Goal: Transaction & Acquisition: Purchase product/service

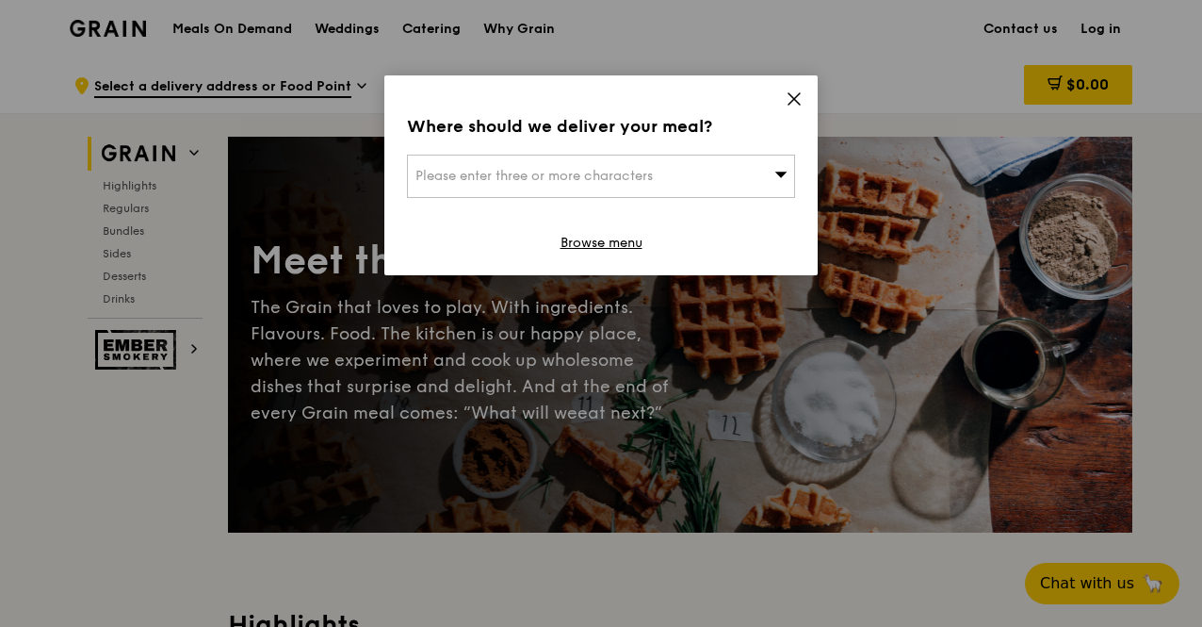
click at [567, 171] on span "Please enter three or more characters" at bounding box center [534, 176] width 237 height 16
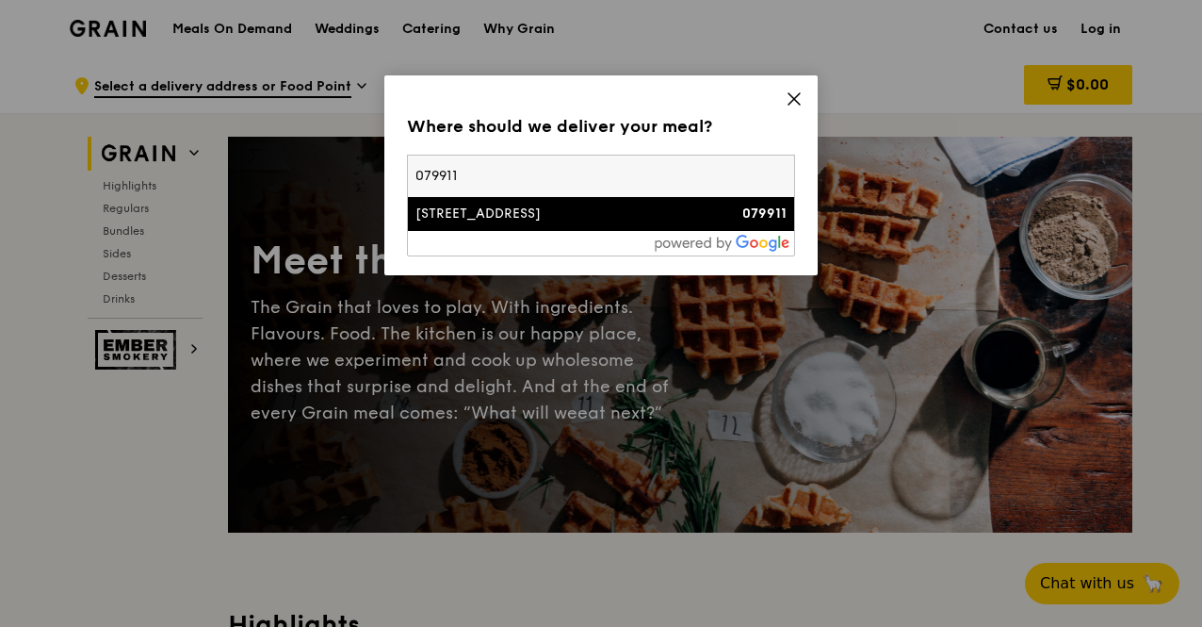
type input "079911"
click at [479, 216] on div "[STREET_ADDRESS]" at bounding box center [555, 213] width 279 height 19
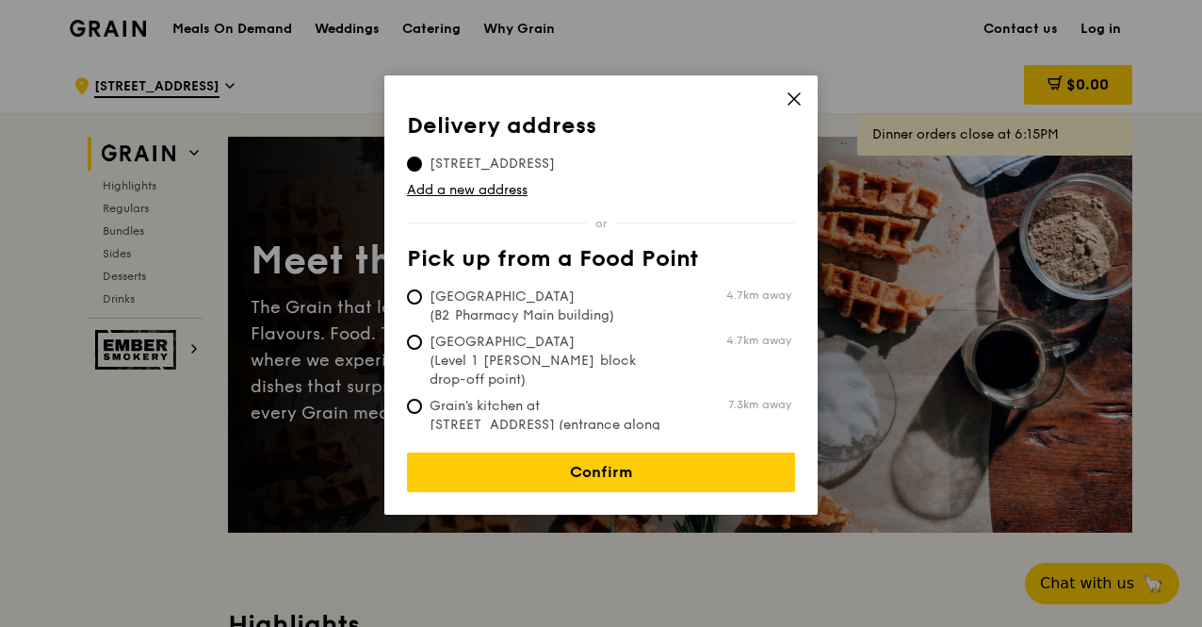
scroll to position [94, 0]
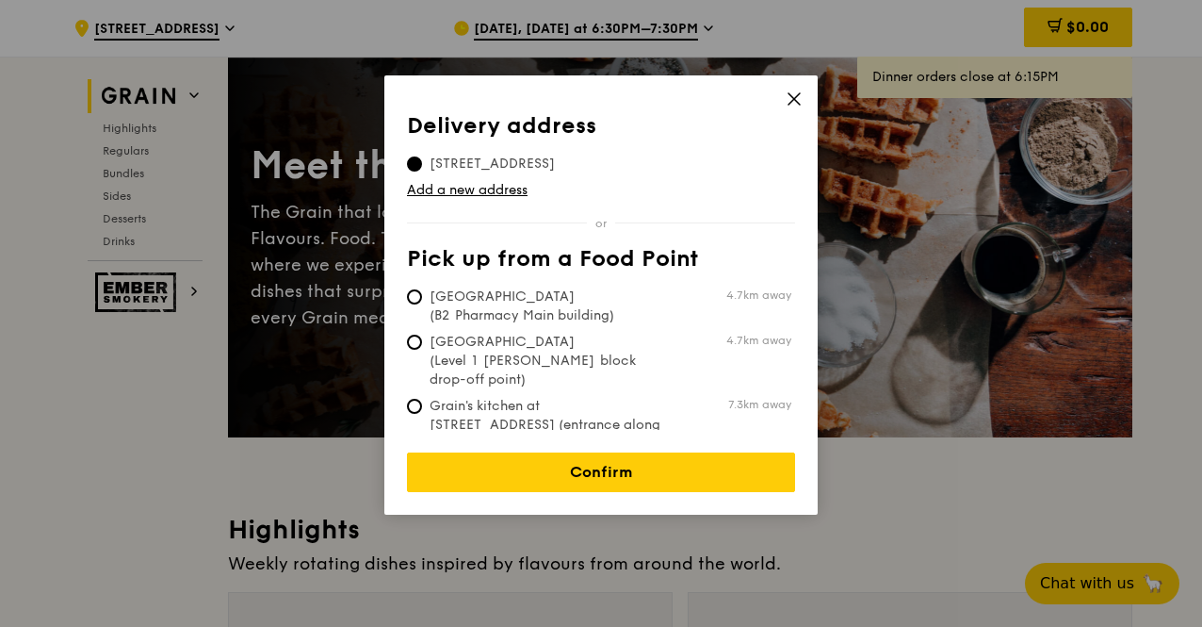
click at [566, 397] on span "Grain's kitchen at [STREET_ADDRESS] (entrance along [PERSON_NAME][GEOGRAPHIC_DA…" at bounding box center [547, 434] width 281 height 75
click at [422, 399] on input "Grain's kitchen at [STREET_ADDRESS] (entrance along [PERSON_NAME][GEOGRAPHIC_DA…" at bounding box center [414, 406] width 15 height 15
radio input "true"
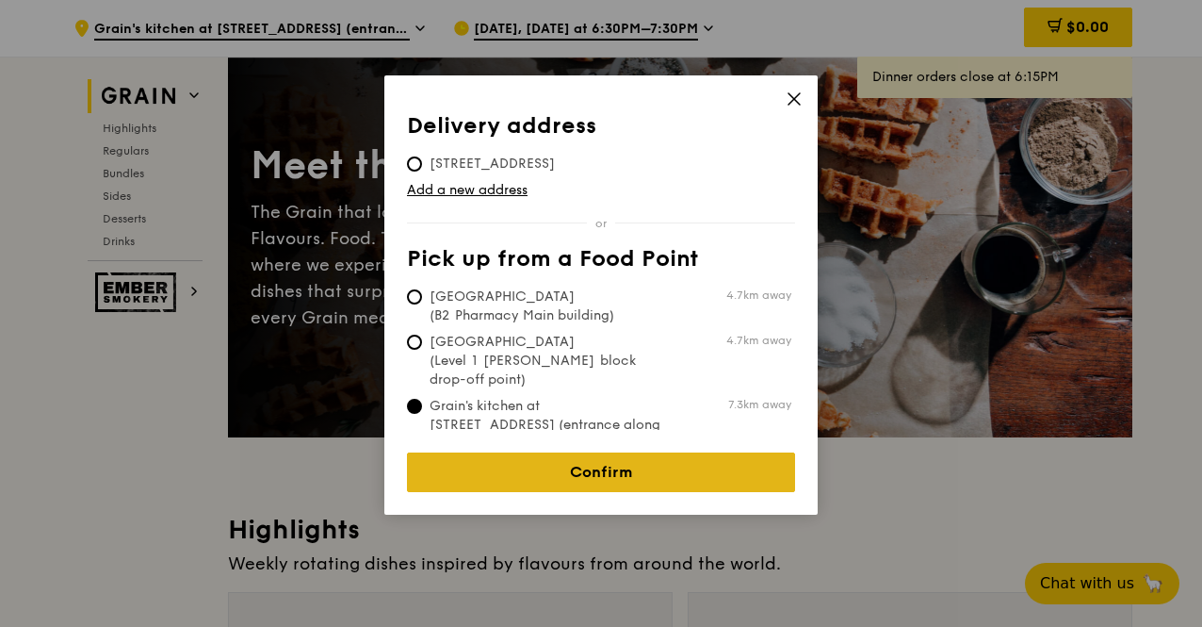
click at [575, 452] on link "Confirm" at bounding box center [601, 472] width 388 height 40
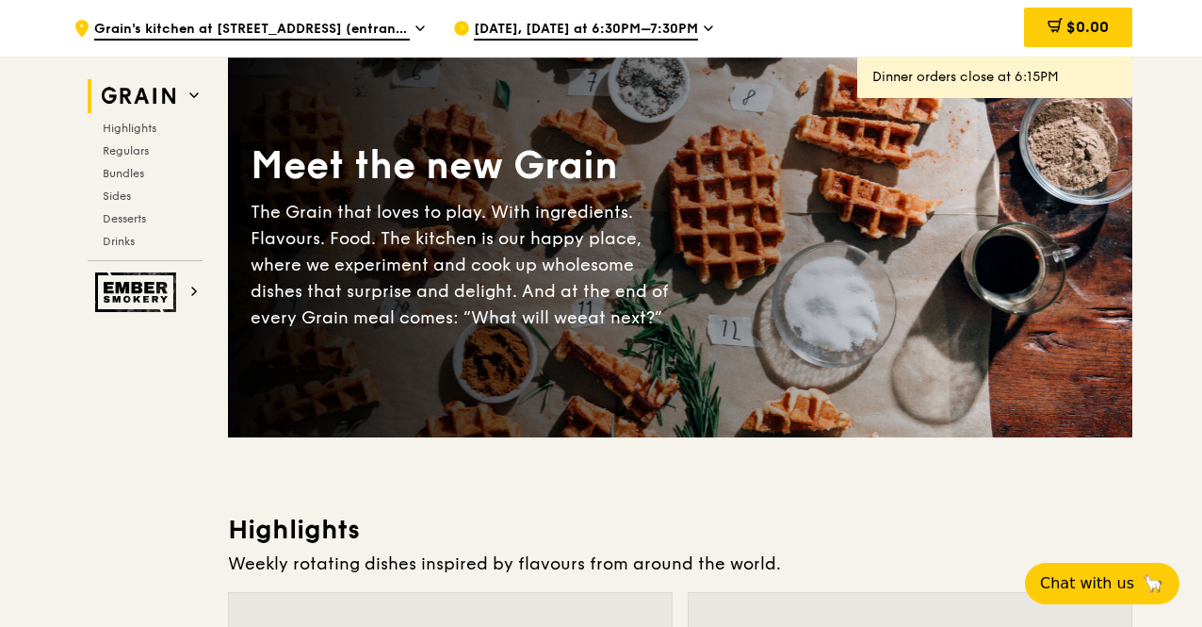
click at [376, 24] on span "Grain's kitchen at [STREET_ADDRESS] (entrance along [PERSON_NAME][GEOGRAPHIC_DA…" at bounding box center [252, 30] width 316 height 21
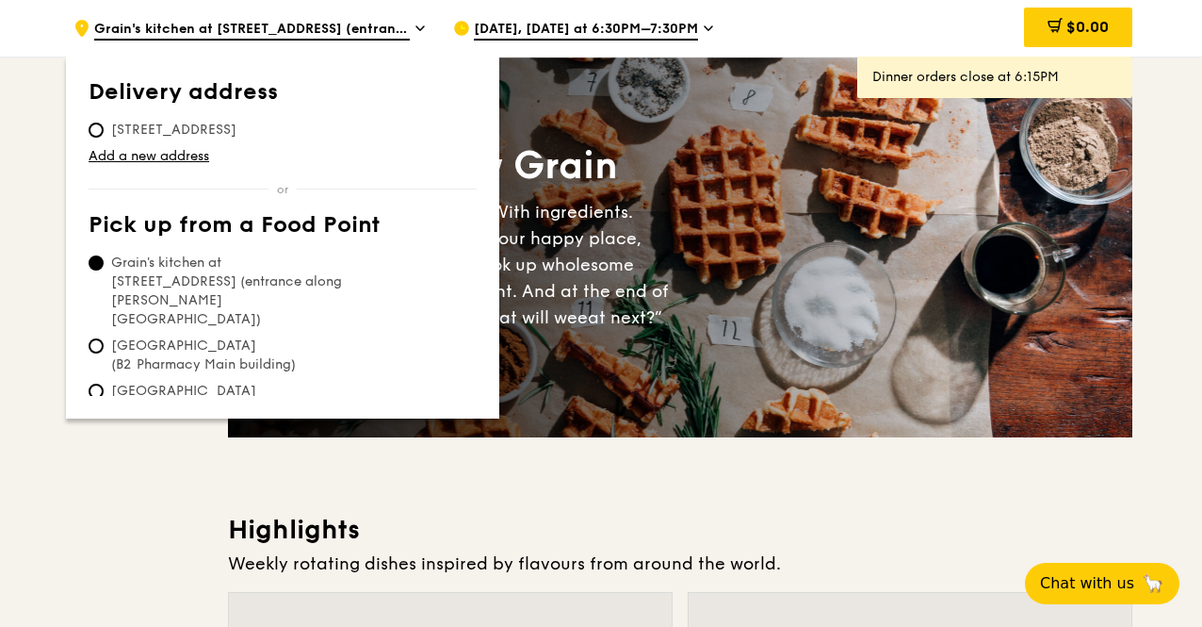
click at [171, 110] on th "Delivery address" at bounding box center [283, 96] width 388 height 34
click at [99, 133] on input "[STREET_ADDRESS]" at bounding box center [96, 129] width 15 height 15
radio input "true"
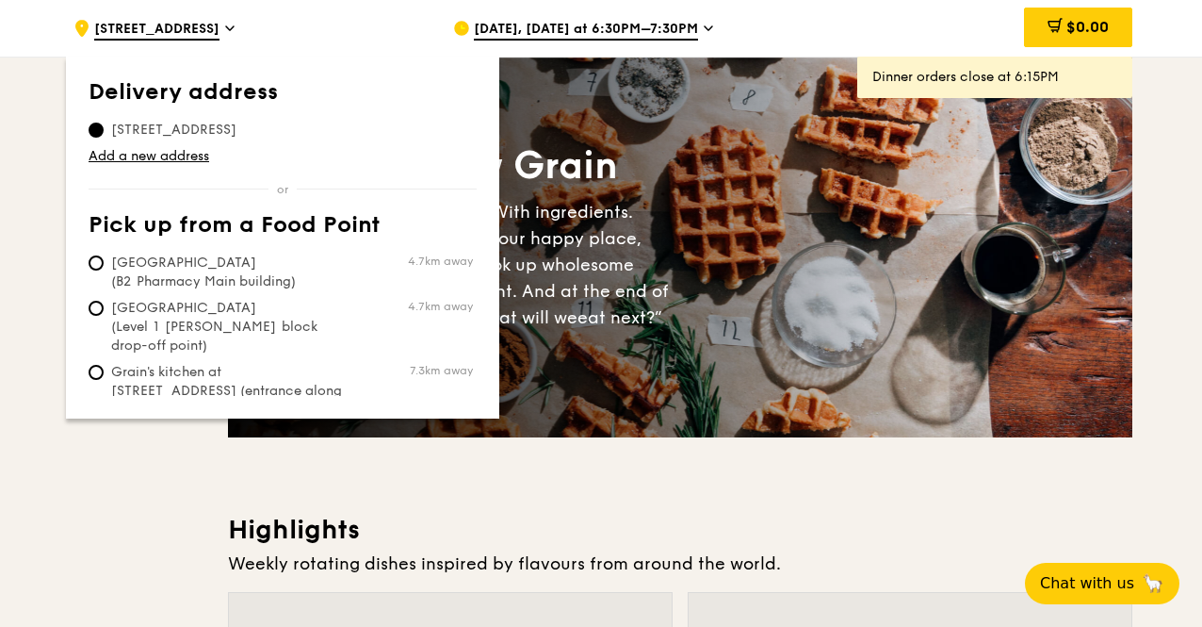
click at [641, 13] on div "[DATE], [DATE] at 6:30PM–7:30PM" at bounding box center [628, 28] width 350 height 57
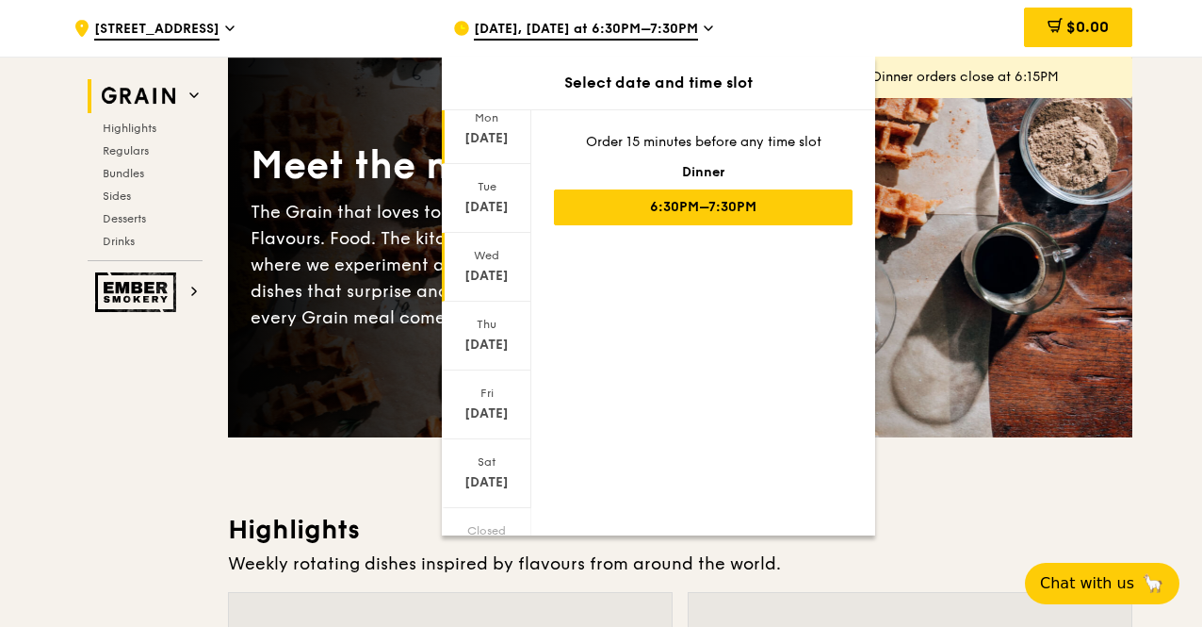
scroll to position [151, 0]
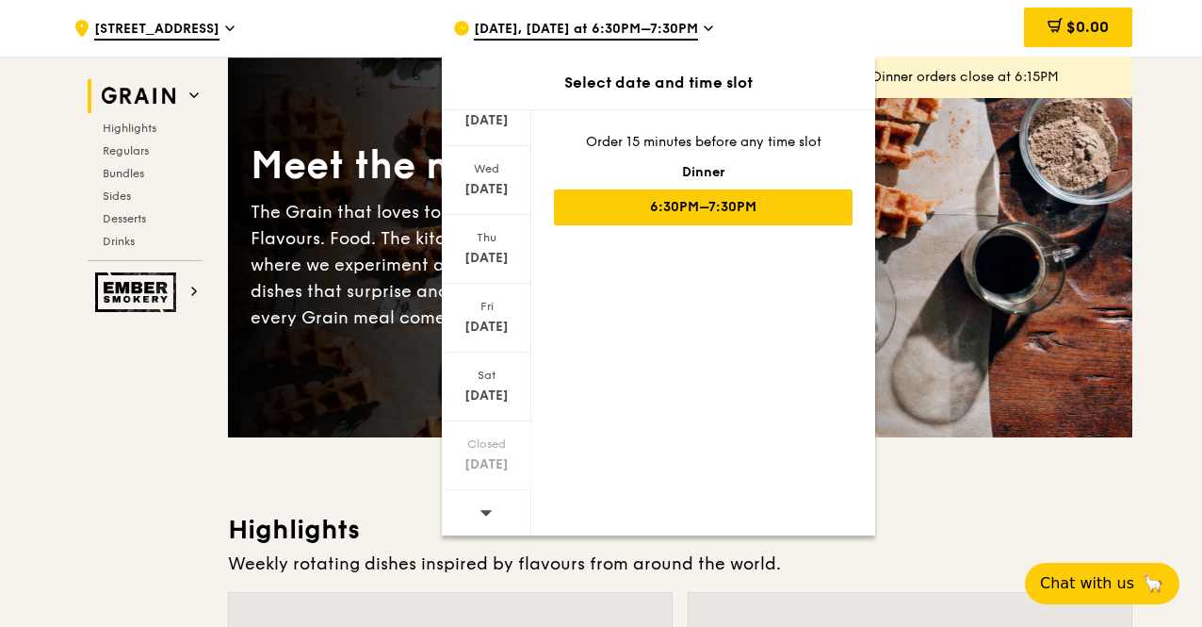
click at [483, 511] on icon at bounding box center [487, 513] width 12 height 6
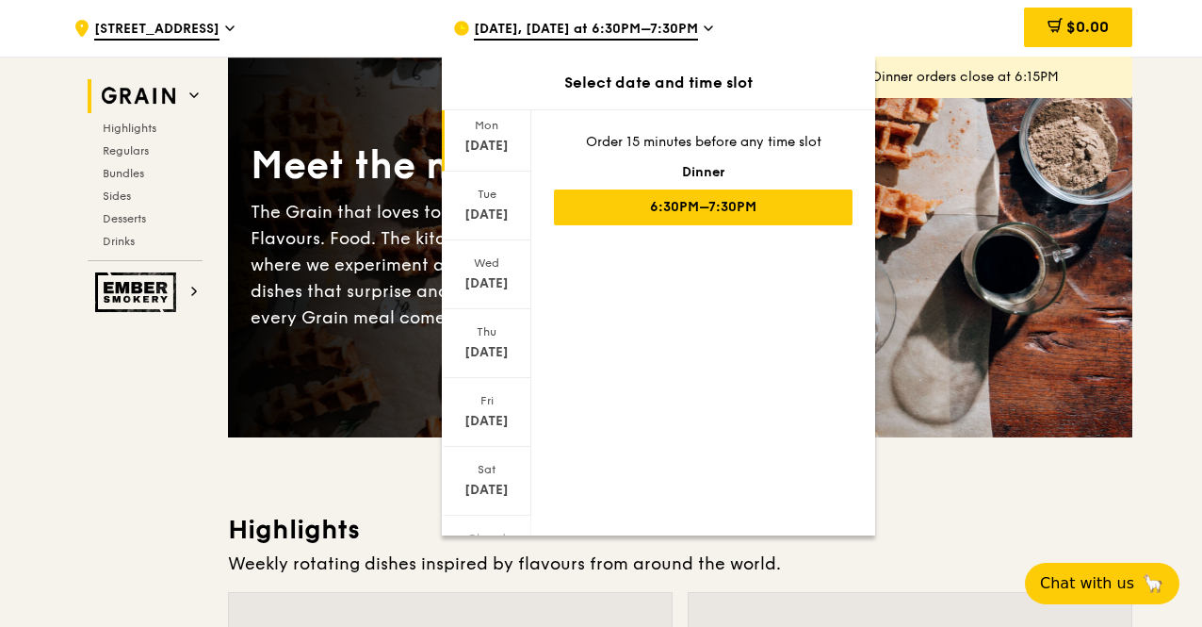
click at [497, 146] on div "[DATE]" at bounding box center [487, 146] width 84 height 19
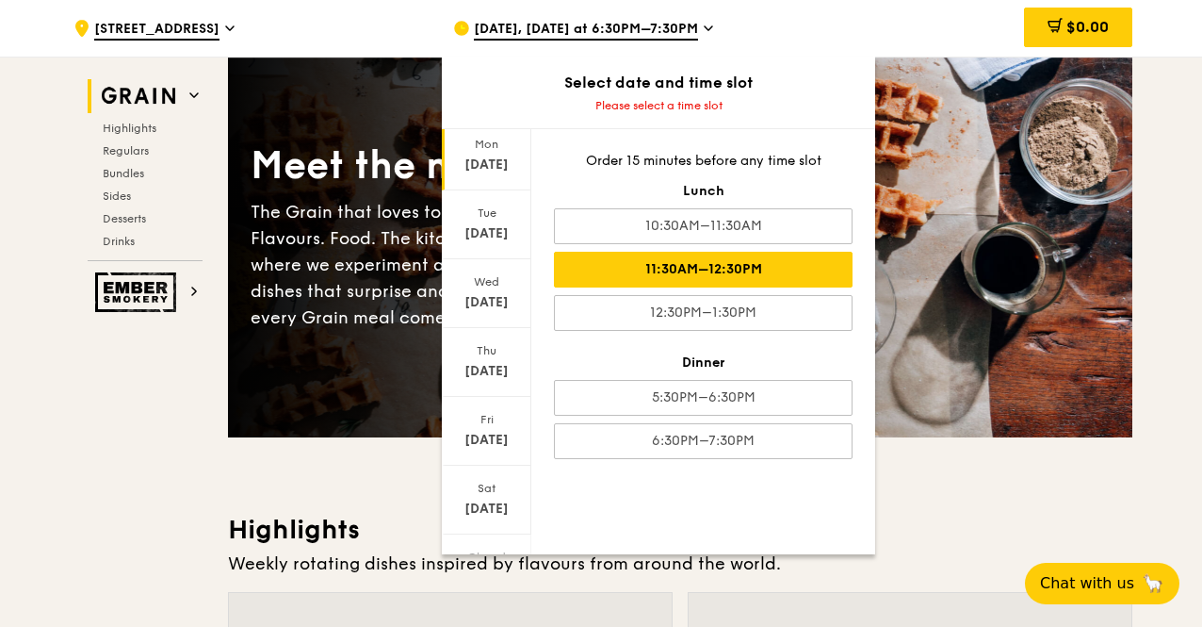
click at [722, 269] on div "11:30AM–12:30PM" at bounding box center [703, 270] width 299 height 36
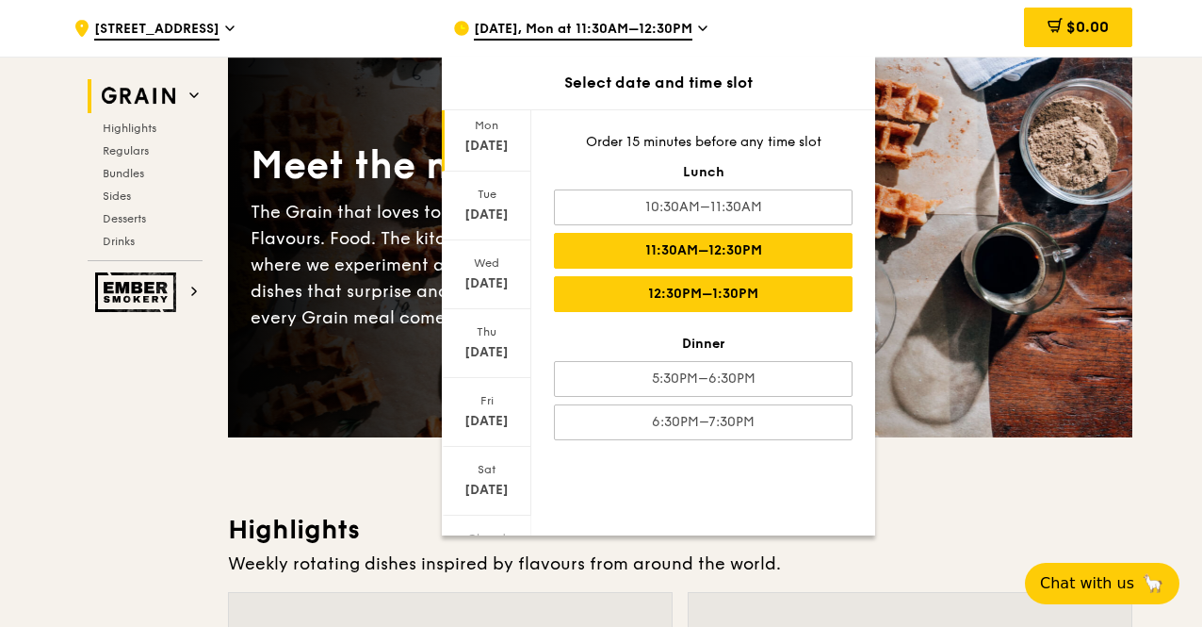
click at [695, 282] on div "12:30PM–1:30PM" at bounding box center [703, 294] width 299 height 36
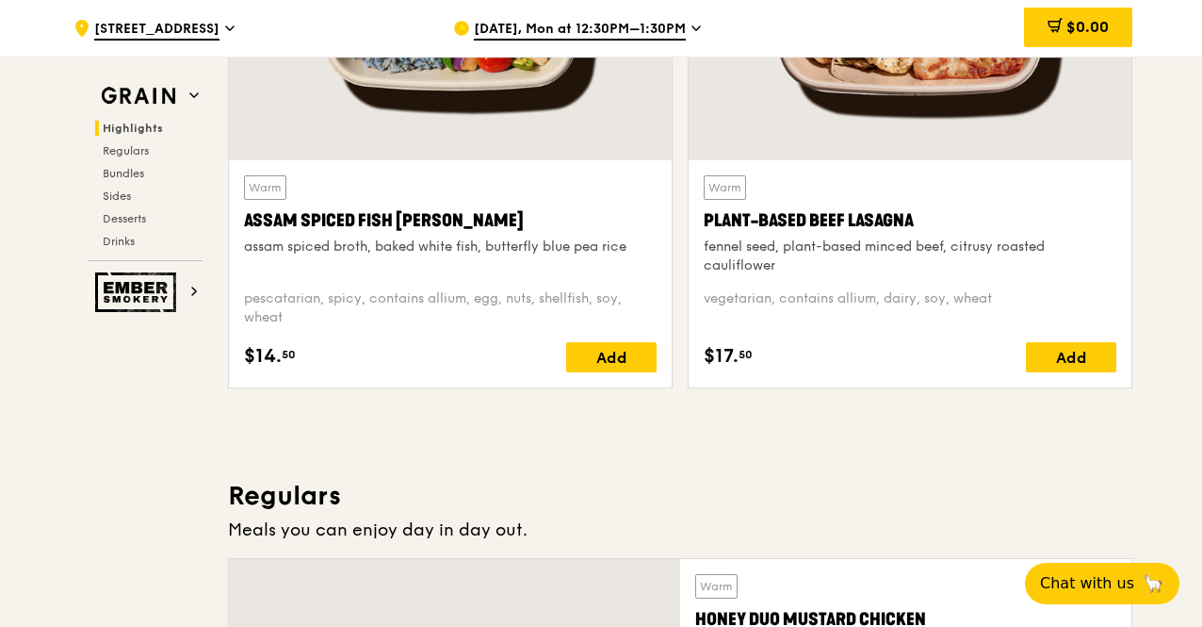
scroll to position [942, 0]
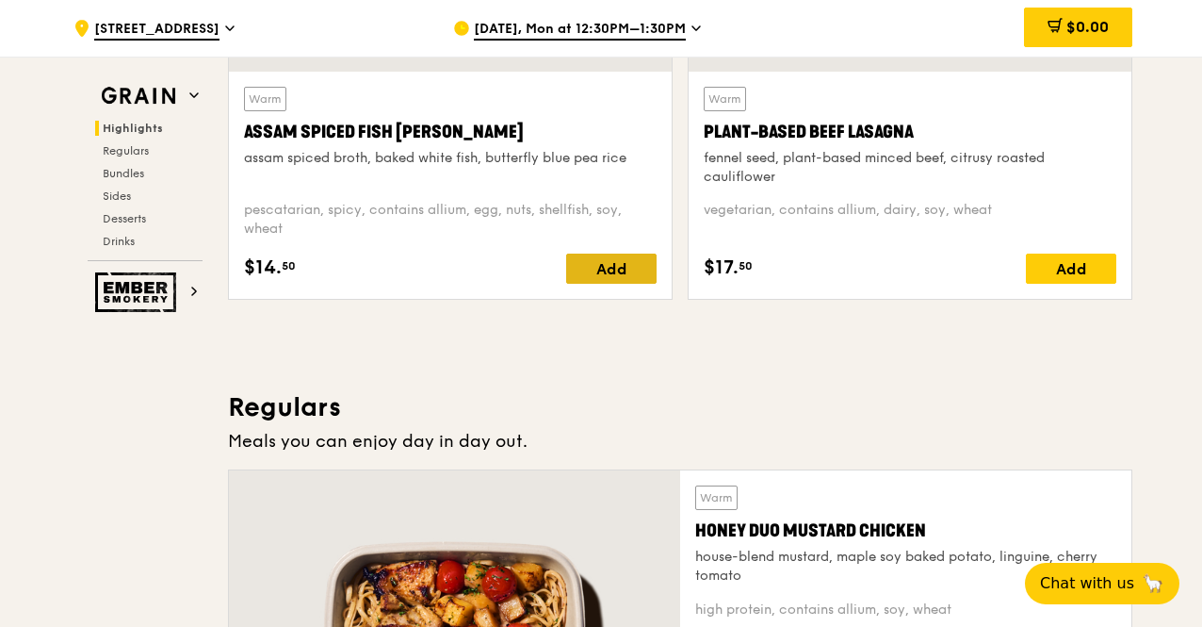
click at [614, 274] on div "Add" at bounding box center [611, 268] width 90 height 30
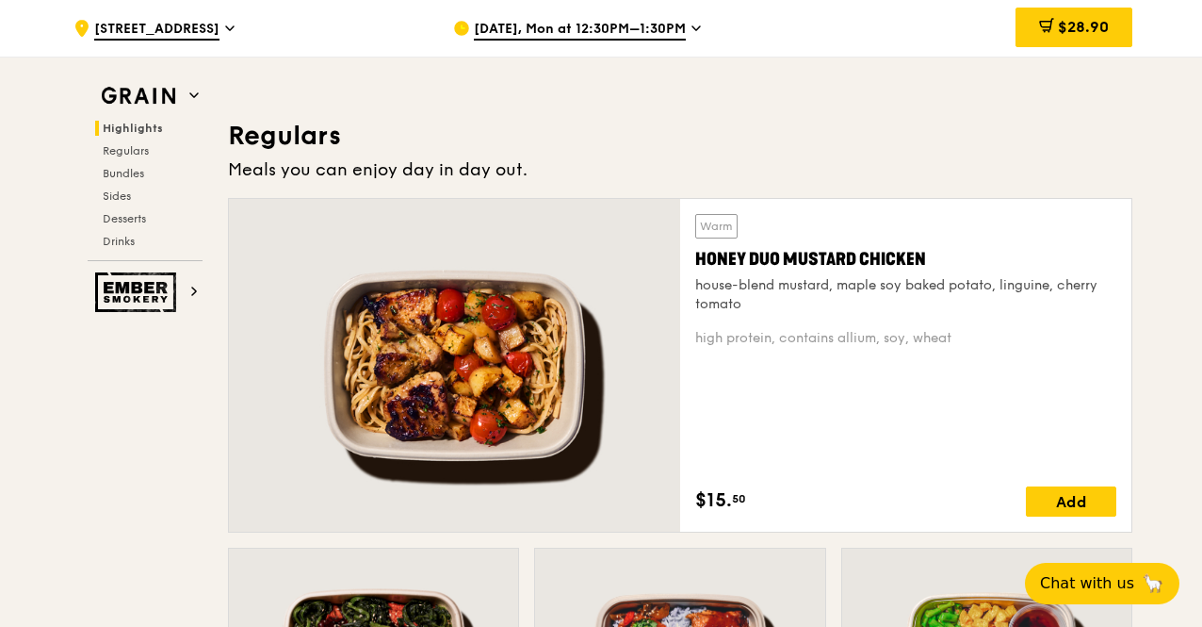
scroll to position [1225, 0]
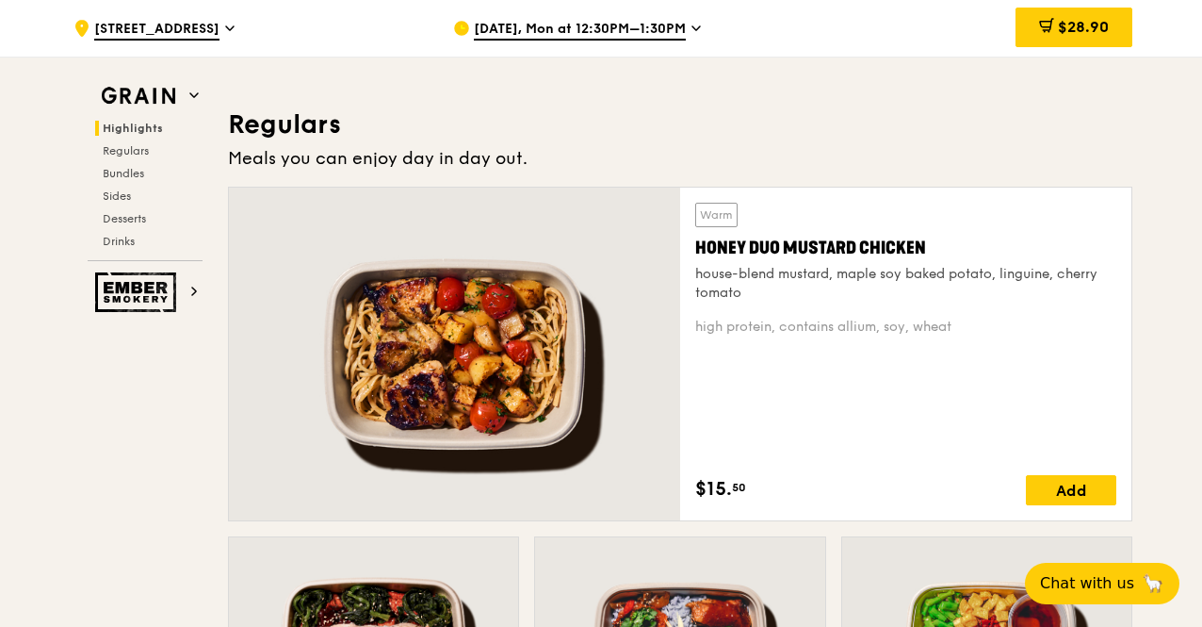
click at [1051, 495] on div "Add" at bounding box center [1071, 490] width 90 height 30
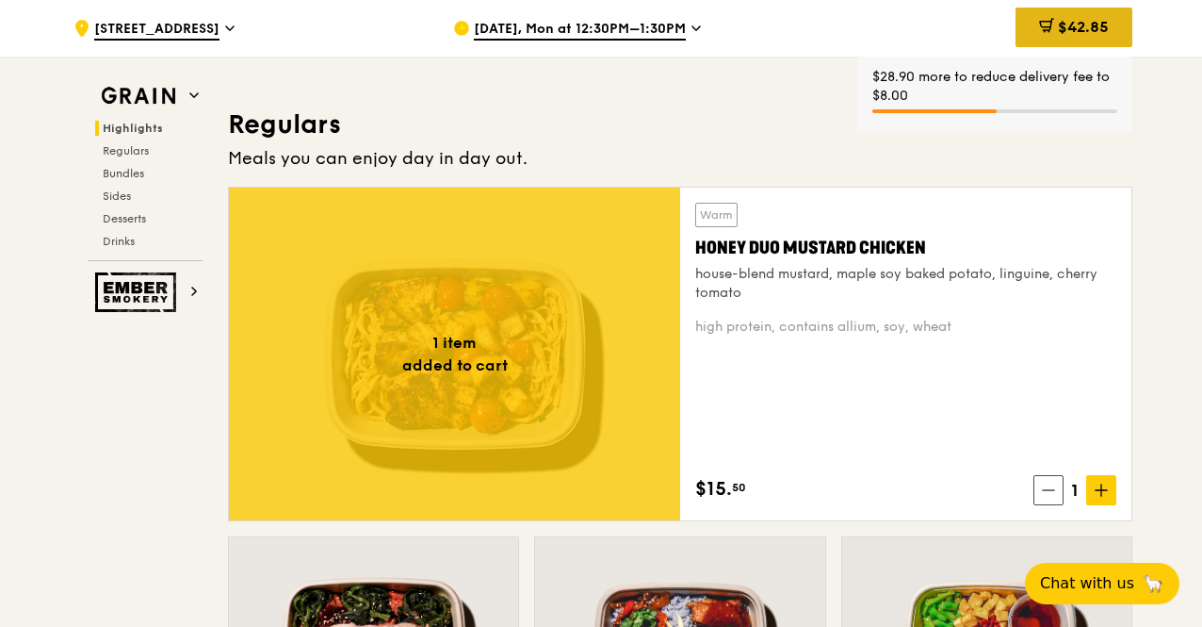
click at [1089, 24] on span "$42.85" at bounding box center [1083, 27] width 51 height 18
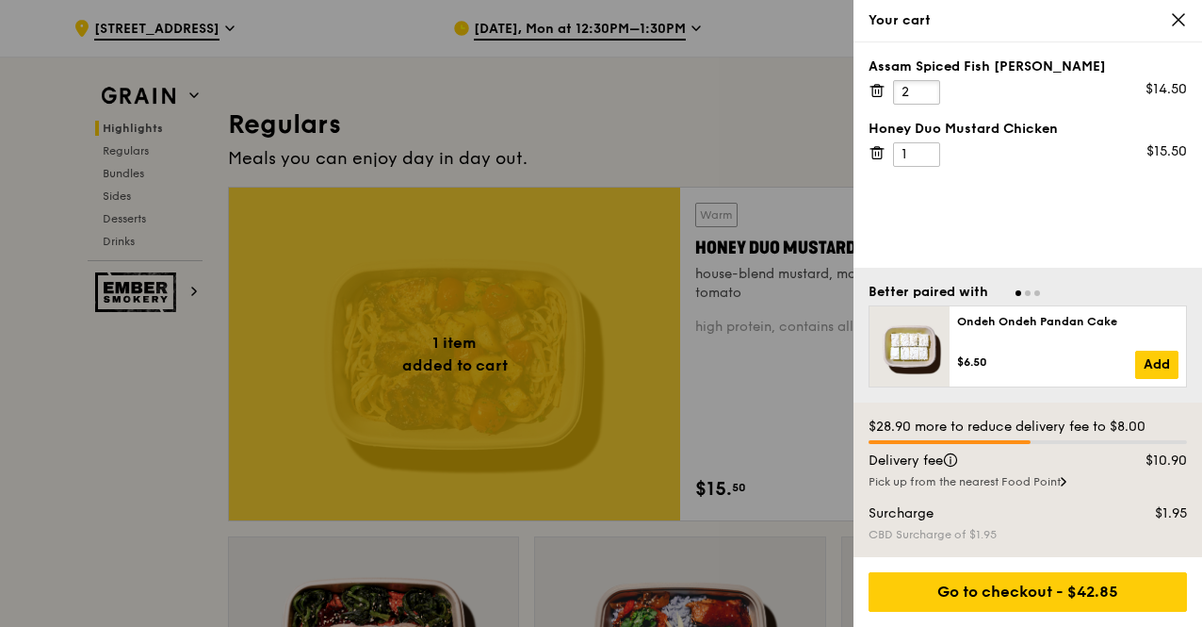
click at [927, 88] on input "2" at bounding box center [916, 92] width 47 height 24
click at [927, 88] on input "3" at bounding box center [916, 92] width 47 height 24
click at [927, 88] on input "4" at bounding box center [916, 92] width 47 height 24
click at [927, 88] on input "5" at bounding box center [916, 92] width 47 height 24
type input "6"
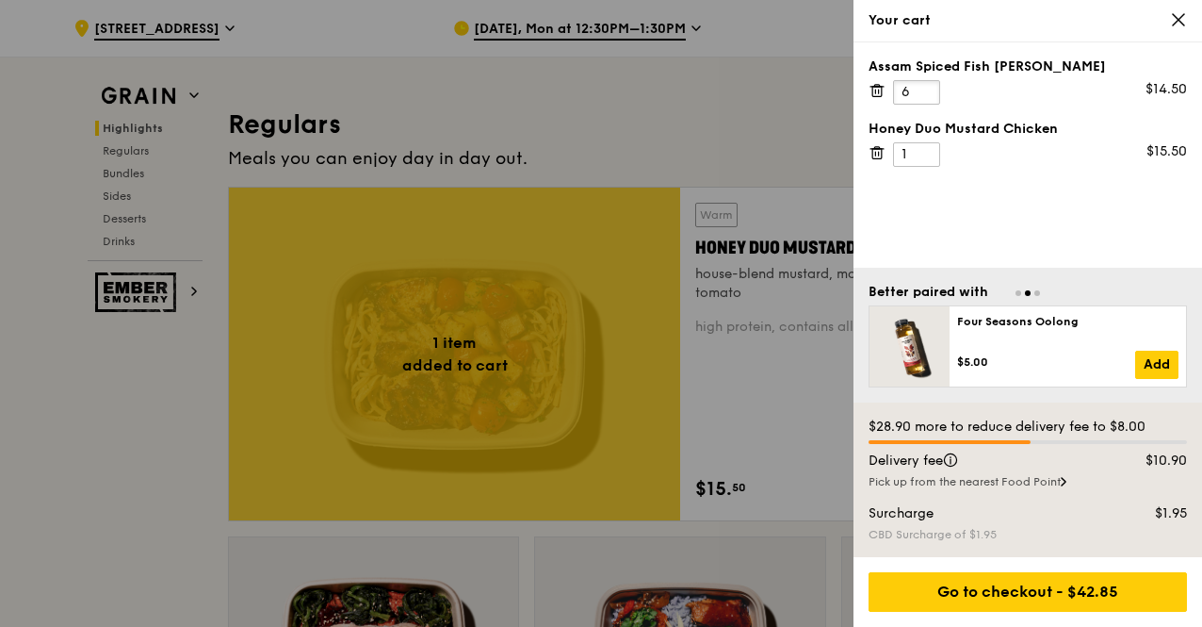
click at [927, 88] on input "6" at bounding box center [916, 92] width 47 height 24
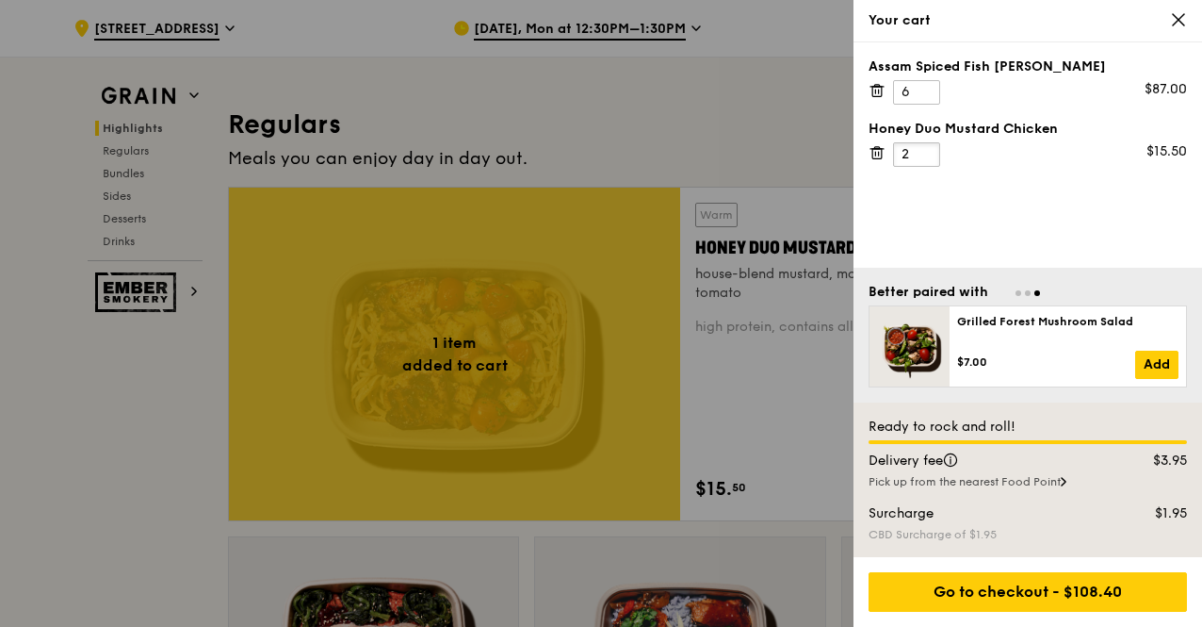
click at [927, 151] on input "2" at bounding box center [916, 154] width 47 height 24
click at [927, 151] on input "3" at bounding box center [916, 154] width 47 height 24
click at [927, 151] on input "4" at bounding box center [916, 154] width 47 height 24
click at [927, 151] on input "5" at bounding box center [916, 154] width 47 height 24
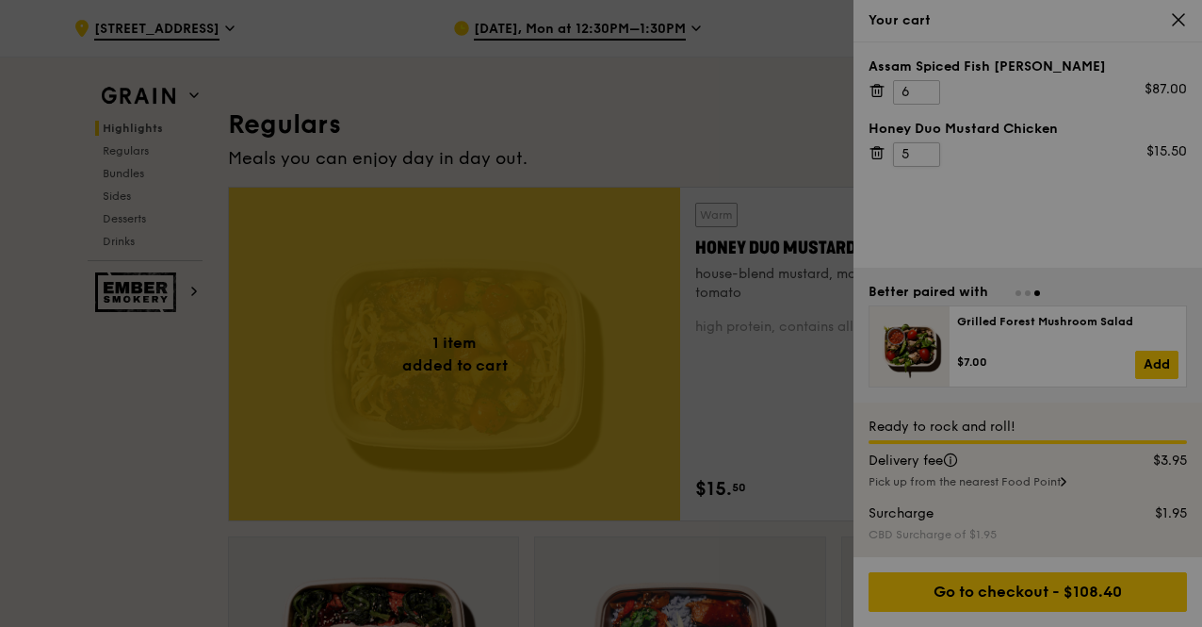
click at [927, 151] on div at bounding box center [601, 313] width 1202 height 627
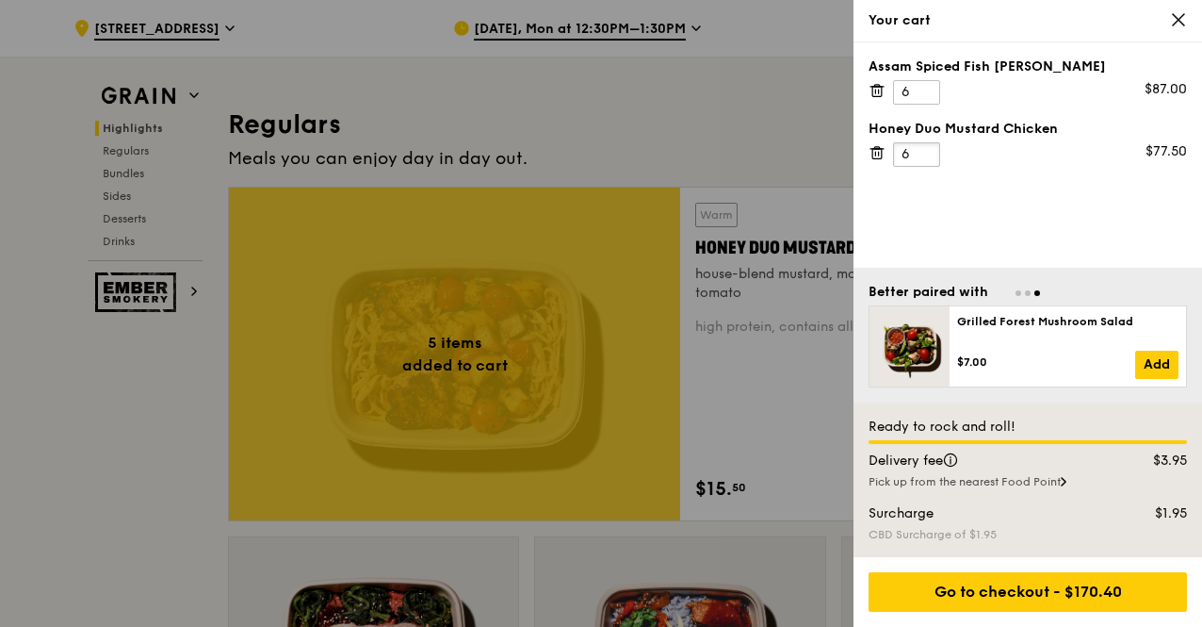
type input "6"
click at [927, 148] on input "6" at bounding box center [916, 154] width 47 height 24
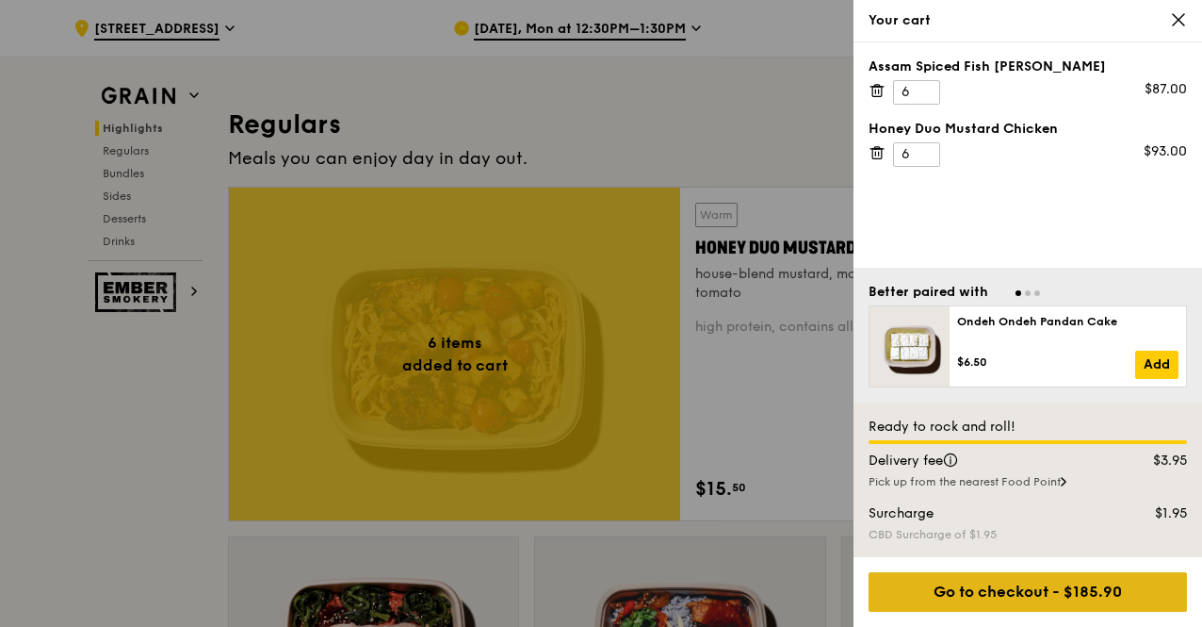
click at [965, 581] on div "Go to checkout - $185.90" at bounding box center [1028, 592] width 318 height 40
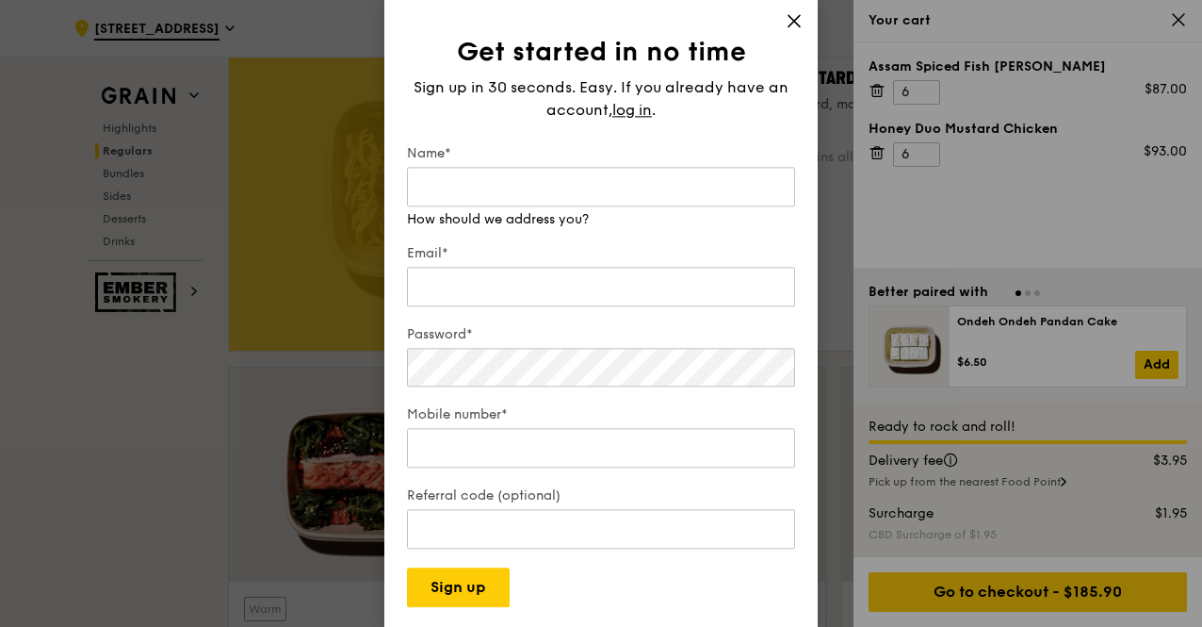
scroll to position [1413, 0]
